Goal: Task Accomplishment & Management: Manage account settings

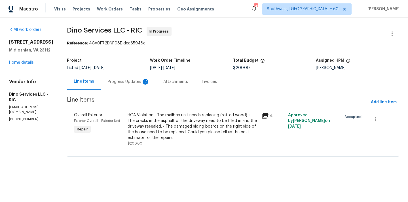
click at [129, 80] on div "Progress Updates 2" at bounding box center [129, 82] width 42 height 6
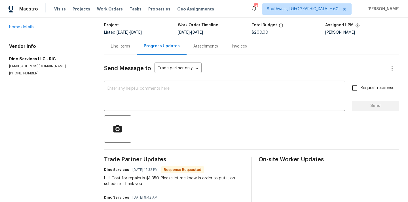
scroll to position [12, 0]
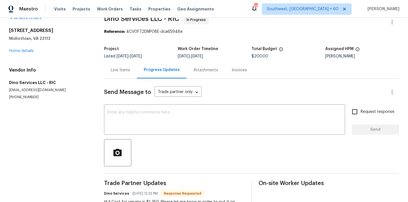
click at [120, 71] on div "Line Items" at bounding box center [120, 70] width 19 height 6
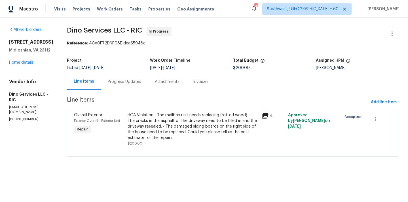
click at [136, 83] on div "Progress Updates" at bounding box center [124, 82] width 33 height 6
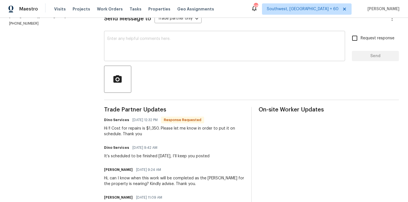
scroll to position [98, 0]
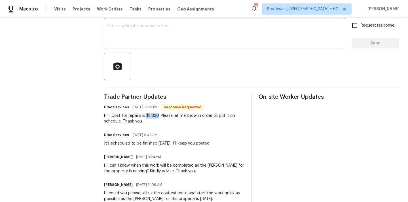
drag, startPoint x: 148, startPoint y: 116, endPoint x: 160, endPoint y: 116, distance: 11.9
click at [160, 116] on div "Hi !! Cost for repairs is $1,350. Please let me know in order to put it on sche…" at bounding box center [174, 118] width 140 height 11
copy div "$1,350"
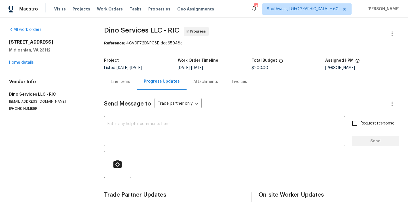
click at [129, 86] on div "Line Items" at bounding box center [120, 81] width 33 height 17
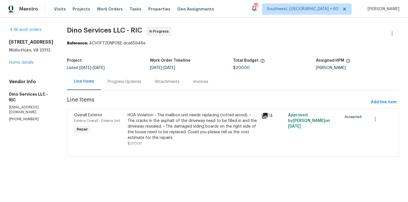
click at [156, 114] on div "HOA Violation - The mailbox unit needs replacing (rotted wood). • The cracks in…" at bounding box center [192, 126] width 130 height 28
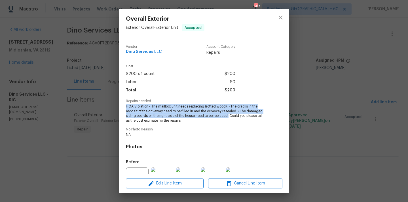
drag, startPoint x: 125, startPoint y: 107, endPoint x: 229, endPoint y: 116, distance: 104.4
click at [229, 116] on div "Vendor Dino Services LLC Account Category Repairs Cost $200 x 1 count $200 Labo…" at bounding box center [204, 106] width 170 height 136
copy span "HOA Violation - The mailbox unit needs replacing (rotted wood). • The cracks in…"
click at [276, 20] on button "close" at bounding box center [281, 18] width 14 height 14
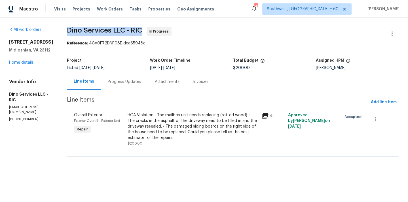
drag, startPoint x: 63, startPoint y: 28, endPoint x: 137, endPoint y: 30, distance: 74.0
click at [137, 30] on div "All work orders 5614 Chatmoss Rd Midlothian, VA 23112 Home details Vendor Info …" at bounding box center [204, 95] width 408 height 155
copy span "Dino Services LLC - RIC"
click at [147, 51] on section "Dino Services LLC - RIC In Progress Reference: 4CV0F72DNP08E-dca65948e Project …" at bounding box center [233, 95] width 332 height 137
click at [125, 82] on div "Progress Updates" at bounding box center [124, 82] width 33 height 6
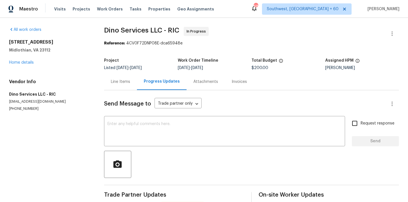
click at [130, 82] on div "Line Items" at bounding box center [120, 82] width 19 height 6
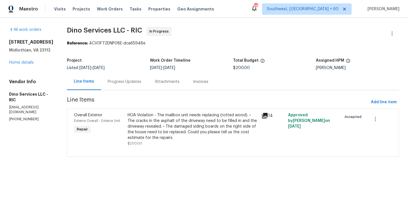
click at [188, 131] on div "HOA Violation - The mailbox unit needs replacing (rotted wood). • The cracks in…" at bounding box center [192, 126] width 130 height 28
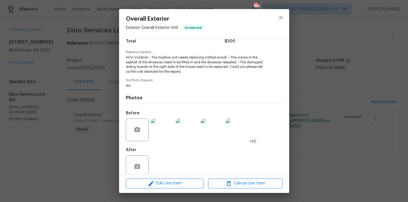
scroll to position [59, 0]
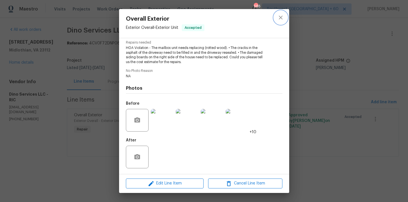
click at [281, 15] on icon "close" at bounding box center [280, 17] width 7 height 7
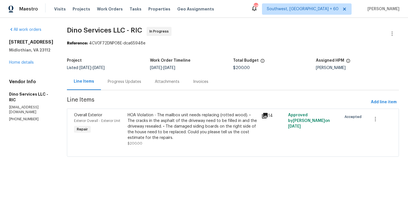
click at [125, 81] on div "Progress Updates" at bounding box center [124, 82] width 33 height 6
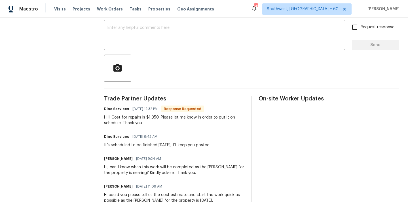
scroll to position [71, 0]
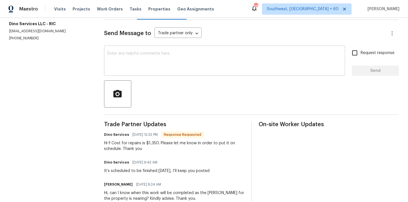
click at [163, 68] on textarea at bounding box center [224, 62] width 234 height 20
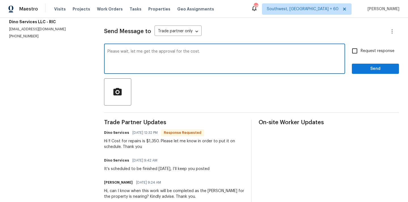
scroll to position [71, 0]
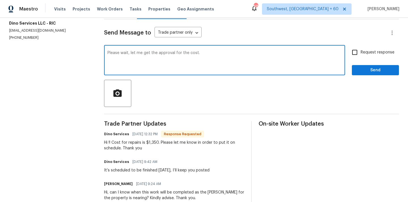
type textarea "Please wait, let me get the approval for the cost."
click at [354, 51] on input "Request response" at bounding box center [354, 52] width 12 height 12
checkbox input "true"
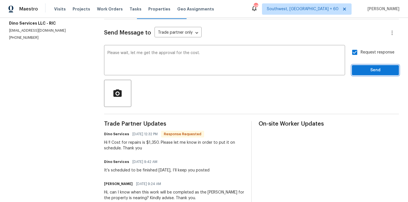
click at [362, 67] on span "Send" at bounding box center [375, 70] width 38 height 7
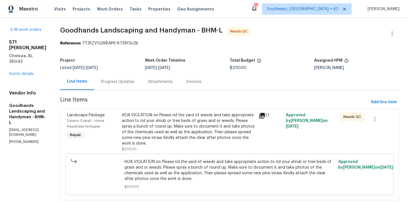
scroll to position [10, 0]
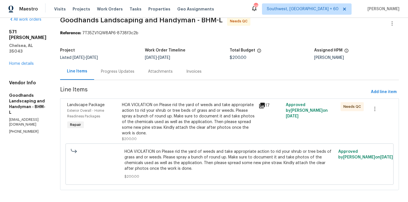
click at [123, 73] on div "Progress Updates" at bounding box center [117, 72] width 33 height 6
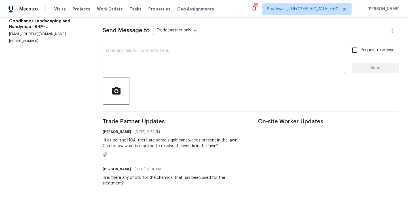
scroll to position [5, 0]
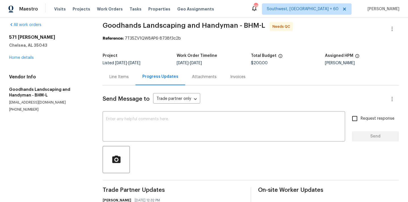
click at [125, 79] on div "Line Items" at bounding box center [118, 77] width 19 height 6
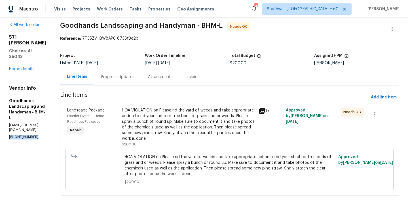
drag, startPoint x: 8, startPoint y: 117, endPoint x: 39, endPoint y: 117, distance: 30.9
click at [39, 117] on div "All work orders 571 Grayson Pl Chelsea, AL 35043 Home details Vendor Info Goodh…" at bounding box center [204, 112] width 408 height 199
copy p "(956) 588-8801"
click at [172, 98] on span "Line Items" at bounding box center [214, 97] width 308 height 10
drag, startPoint x: 7, startPoint y: 116, endPoint x: 40, endPoint y: 117, distance: 32.3
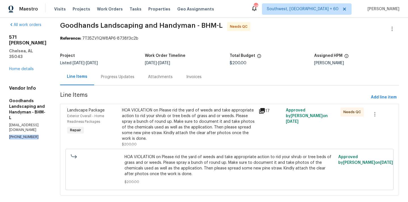
click at [40, 117] on div "All work orders 571 Grayson Pl Chelsea, AL 35043 Home details Vendor Info Goodh…" at bounding box center [204, 112] width 408 height 199
copy p "(956) 588-8801"
click at [46, 135] on p "(956) 588-8801" at bounding box center [27, 137] width 37 height 5
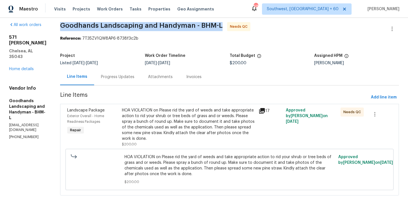
drag, startPoint x: 67, startPoint y: 24, endPoint x: 228, endPoint y: 25, distance: 160.9
click at [228, 25] on div "All work orders 571 Grayson Pl Chelsea, AL 35043 Home details Vendor Info Goodh…" at bounding box center [204, 112] width 408 height 199
copy span "Goodhands Landscaping and Handyman - BHM-L"
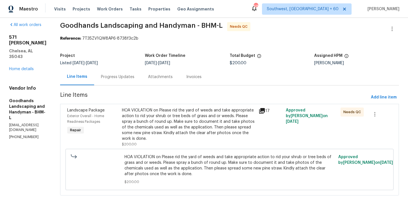
click at [144, 42] on section "Goodhands Landscaping and Handyman - BHM-L Needs QC Reference: 7T35ZV1QW8AP6-87…" at bounding box center [229, 112] width 338 height 180
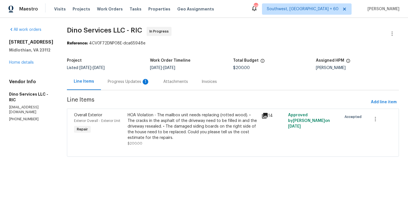
click at [126, 82] on div "Progress Updates 1" at bounding box center [129, 82] width 42 height 6
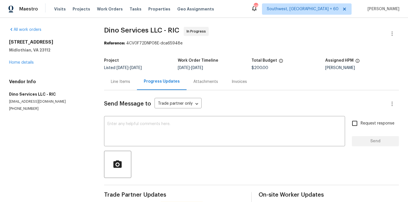
click at [122, 82] on div "Line Items" at bounding box center [120, 82] width 19 height 6
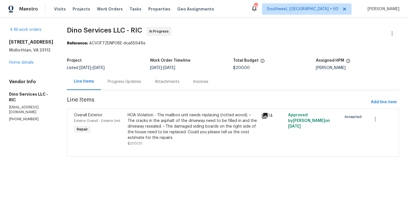
click at [195, 131] on div "HOA Violation - The mailbox unit needs replacing (rotted wood). • The cracks in…" at bounding box center [192, 126] width 130 height 28
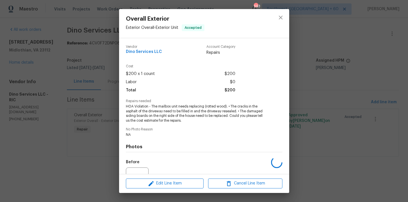
scroll to position [59, 0]
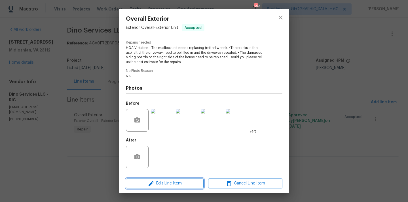
click at [171, 185] on span "Edit Line Item" at bounding box center [164, 183] width 74 height 7
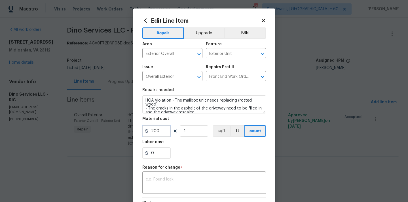
drag, startPoint x: 160, startPoint y: 132, endPoint x: 147, endPoint y: 128, distance: 13.4
click at [147, 128] on input "200" at bounding box center [156, 130] width 28 height 11
type input "1350"
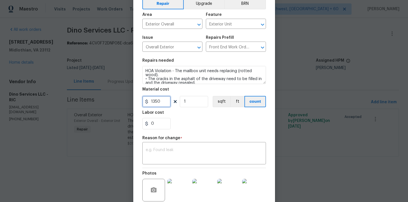
scroll to position [70, 0]
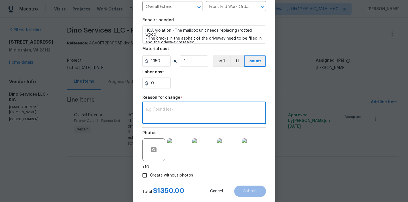
click at [170, 116] on textarea at bounding box center [204, 114] width 117 height 12
type textarea "Cost updated"
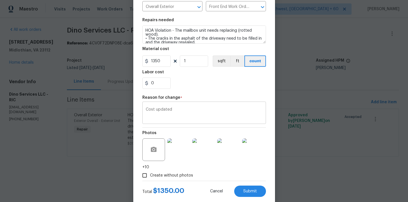
click at [144, 108] on div "Cost updated x ​" at bounding box center [203, 113] width 123 height 21
click at [145, 110] on div "Cost updated x ​" at bounding box center [203, 113] width 123 height 21
click at [146, 108] on textarea "Cost updated" at bounding box center [204, 114] width 117 height 12
drag, startPoint x: 175, startPoint y: 110, endPoint x: 146, endPoint y: 107, distance: 29.6
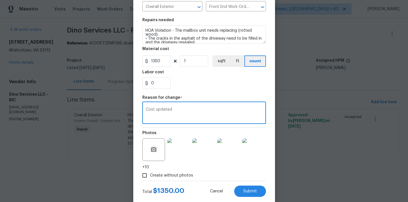
click at [146, 107] on div "Cost updated x ​" at bounding box center [203, 113] width 123 height 21
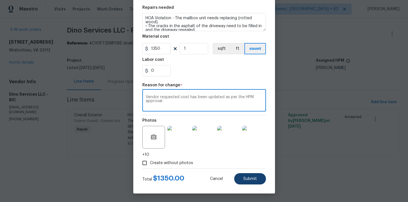
type textarea "Vendor requested cost has been updated as per the HPM approval."
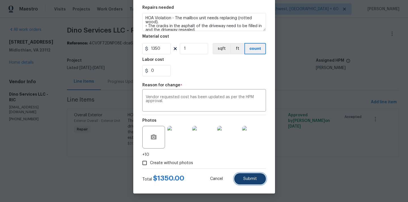
click at [253, 178] on span "Submit" at bounding box center [250, 179] width 14 height 4
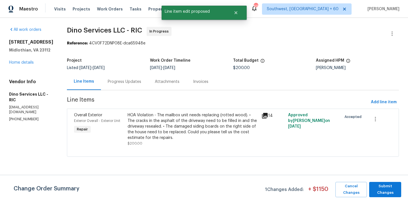
scroll to position [0, 0]
click at [391, 195] on span "Submit Changes" at bounding box center [385, 189] width 26 height 13
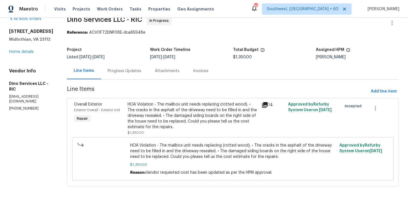
click at [131, 72] on div "Progress Updates" at bounding box center [124, 71] width 33 height 6
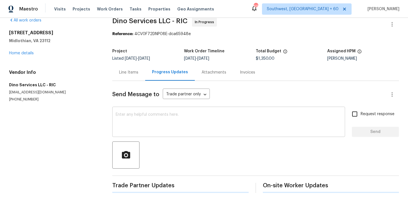
scroll to position [11, 0]
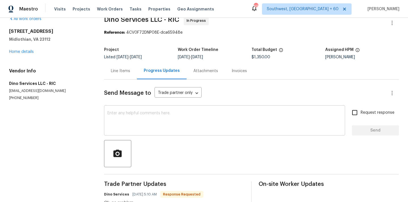
click at [170, 119] on textarea at bounding box center [224, 121] width 234 height 20
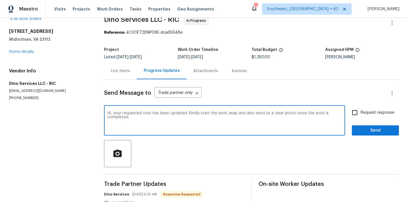
type textarea "Hi, your requested cost has been updated. Kindly start the work asap and also s…"
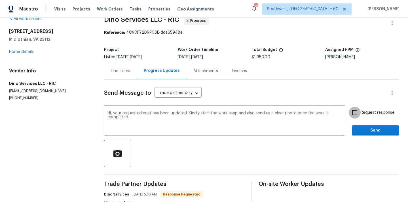
click at [354, 114] on input "Request response" at bounding box center [354, 113] width 12 height 12
checkbox input "true"
click at [366, 132] on span "Send" at bounding box center [375, 130] width 38 height 7
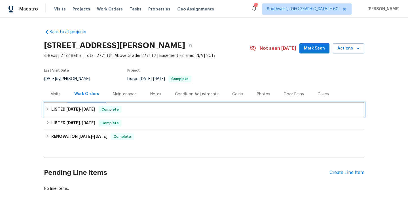
click at [48, 107] on icon at bounding box center [48, 109] width 4 height 4
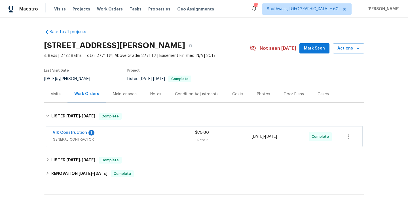
click at [65, 137] on span "GENERAL_CONTRACTOR" at bounding box center [124, 140] width 142 height 6
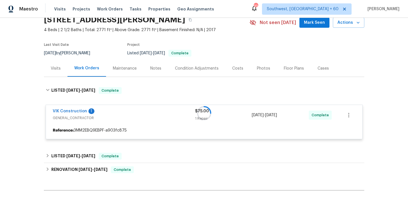
scroll to position [87, 0]
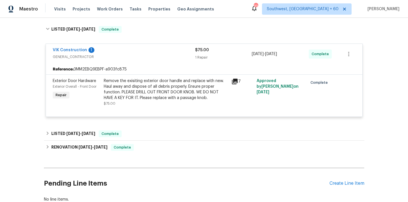
click at [164, 78] on div "Remove the exisiting exterior door handle and replace with new. Haul away and d…" at bounding box center [166, 89] width 124 height 23
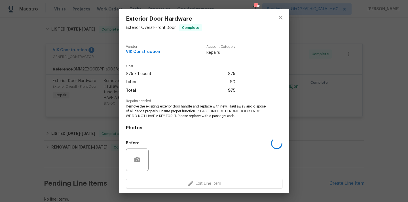
scroll to position [40, 0]
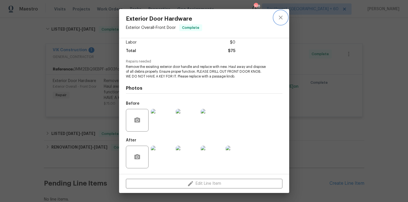
click at [280, 16] on icon "close" at bounding box center [280, 17] width 7 height 7
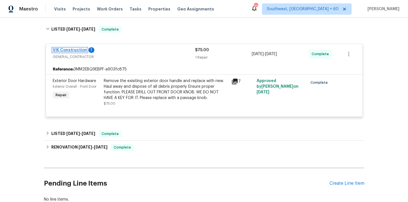
click at [57, 49] on link "VIK Construction" at bounding box center [70, 50] width 34 height 4
